Goal: Information Seeking & Learning: Learn about a topic

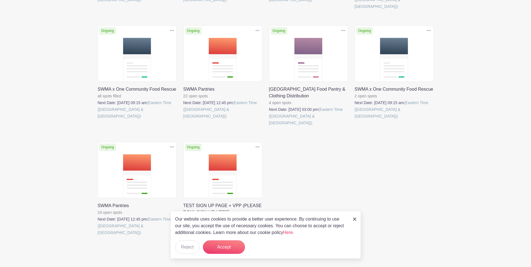
scroll to position [242, 0]
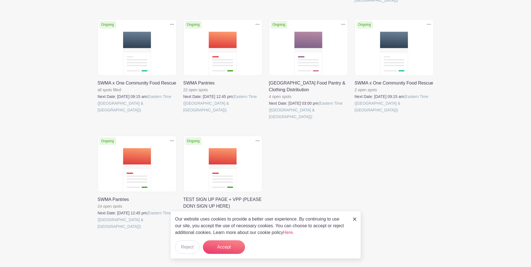
click at [354, 219] on img at bounding box center [354, 219] width 3 height 3
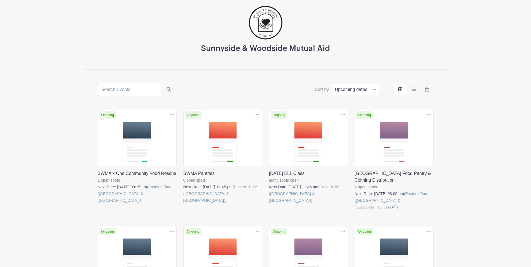
scroll to position [0, 0]
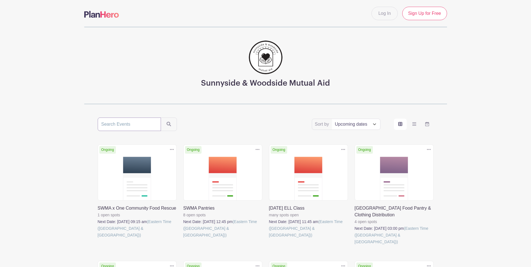
click at [115, 126] on input "search" at bounding box center [129, 124] width 63 height 13
type input "[PERSON_NAME]"
click at [161, 118] on button "submit" at bounding box center [169, 124] width 16 height 13
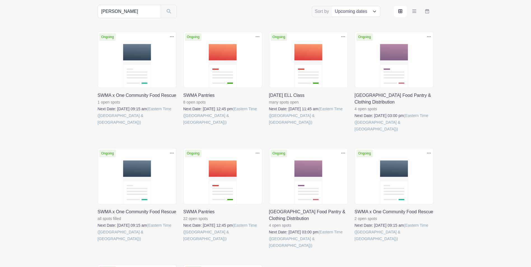
scroll to position [112, 0]
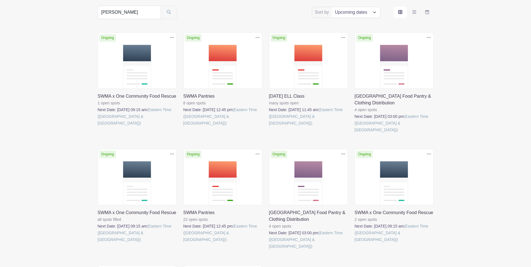
click at [98, 127] on link at bounding box center [98, 127] width 0 height 0
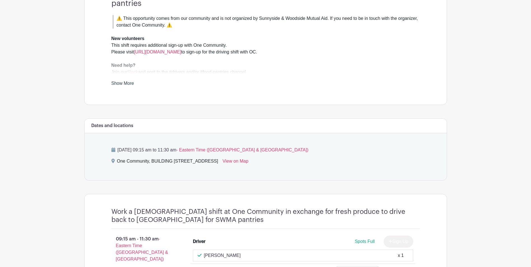
scroll to position [196, 0]
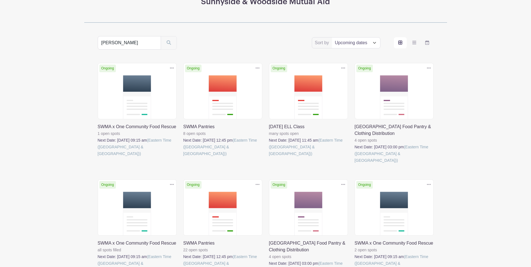
scroll to position [74, 0]
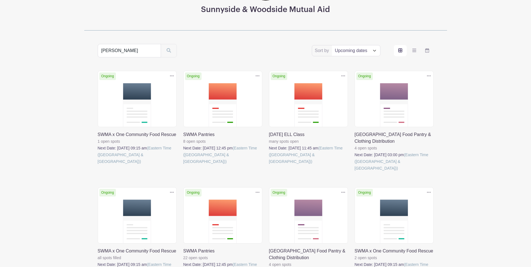
click at [183, 165] on link at bounding box center [183, 165] width 0 height 0
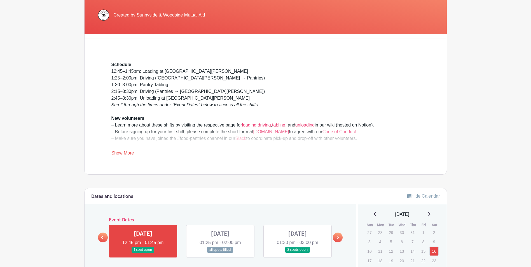
scroll to position [112, 0]
click at [124, 148] on div "Schedule 12:45–1:45pm: Loading at [GEOGRAPHIC_DATA][PERSON_NAME] 1:25–2:00pm: D…" at bounding box center [265, 108] width 309 height 95
click at [124, 152] on link "Show More" at bounding box center [122, 153] width 23 height 7
